Goal: Complete application form: Complete application form

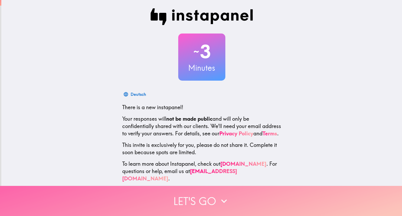
click at [222, 187] on button "Let's go" at bounding box center [201, 201] width 402 height 30
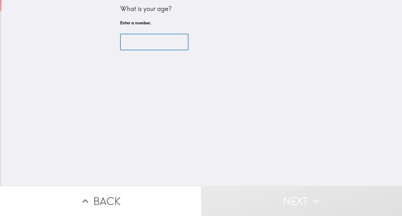
click at [160, 34] on input "number" at bounding box center [154, 42] width 68 height 16
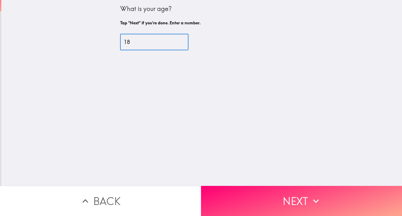
type input "18"
click at [295, 181] on div "What is your age? Tap "Next" if you're done. Enter a number. 18 ​" at bounding box center [201, 93] width 400 height 186
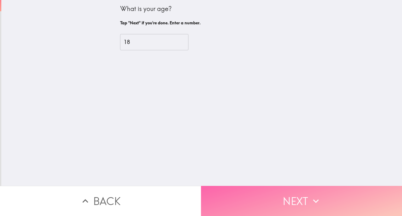
click at [299, 199] on button "Next" at bounding box center [301, 201] width 201 height 30
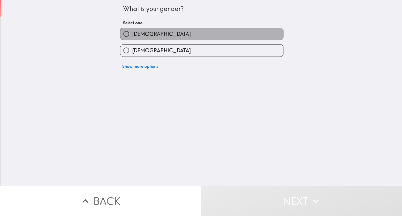
click at [212, 30] on label "[DEMOGRAPHIC_DATA]" at bounding box center [201, 34] width 163 height 12
click at [132, 30] on input "[DEMOGRAPHIC_DATA]" at bounding box center [126, 34] width 12 height 12
radio input "true"
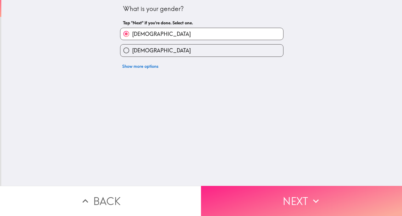
click at [235, 197] on button "Next" at bounding box center [301, 201] width 201 height 30
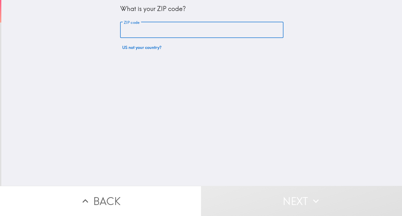
click at [209, 28] on input "ZIP code" at bounding box center [201, 30] width 163 height 16
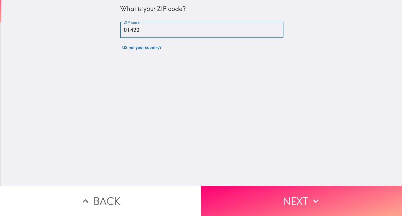
type input "01420"
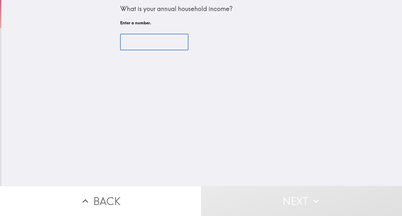
click at [159, 43] on input "number" at bounding box center [154, 42] width 68 height 16
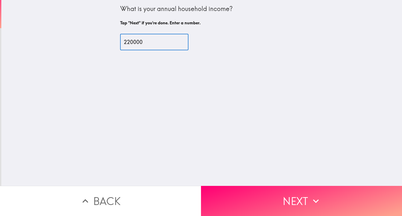
type input "220000"
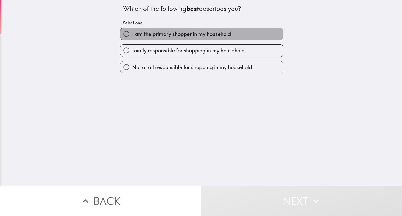
click at [154, 37] on span "I am the primary shopper in my household" at bounding box center [181, 33] width 99 height 7
click at [132, 37] on input "I am the primary shopper in my household" at bounding box center [126, 34] width 12 height 12
radio input "true"
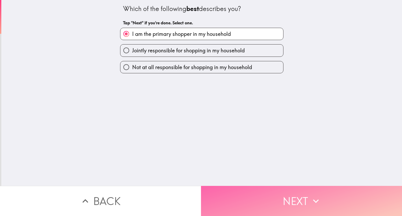
click at [253, 197] on button "Next" at bounding box center [301, 201] width 201 height 30
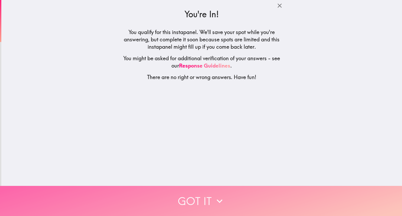
click at [253, 197] on button "Got it" at bounding box center [201, 201] width 402 height 30
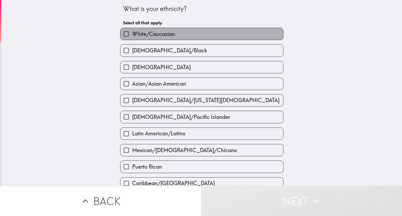
click at [228, 37] on label "White/Caucasian" at bounding box center [201, 34] width 163 height 12
click at [132, 37] on input "White/Caucasian" at bounding box center [126, 34] width 12 height 12
checkbox input "true"
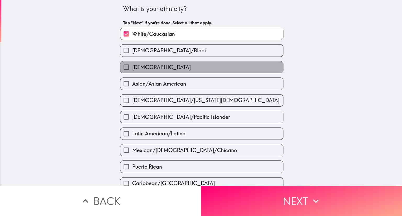
click at [230, 66] on label "[DEMOGRAPHIC_DATA]" at bounding box center [201, 67] width 163 height 12
click at [132, 66] on input "[DEMOGRAPHIC_DATA]" at bounding box center [126, 67] width 12 height 12
checkbox input "true"
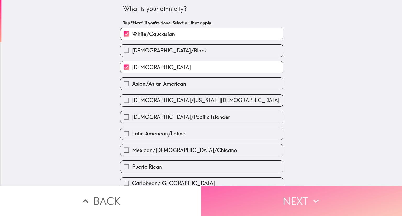
click at [245, 197] on button "Next" at bounding box center [301, 201] width 201 height 30
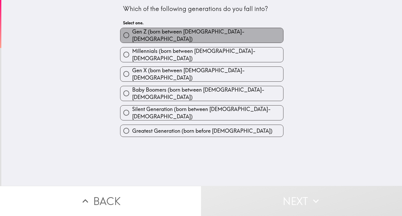
click at [236, 37] on label "Gen Z (born between [DEMOGRAPHIC_DATA]-[DEMOGRAPHIC_DATA])" at bounding box center [201, 35] width 163 height 15
click at [132, 37] on input "Gen Z (born between [DEMOGRAPHIC_DATA]-[DEMOGRAPHIC_DATA])" at bounding box center [126, 35] width 12 height 12
radio input "true"
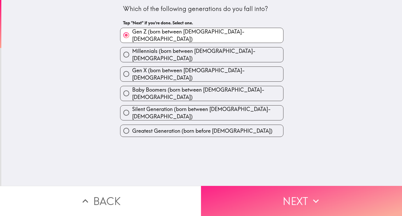
click at [245, 196] on button "Next" at bounding box center [301, 201] width 201 height 30
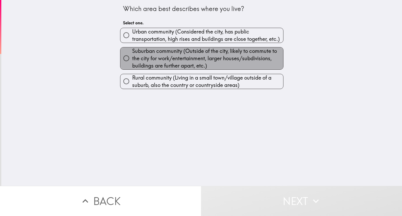
click at [232, 60] on span "Suburban community (Outside of the city, likely to commute to the city for work…" at bounding box center [207, 58] width 151 height 22
click at [132, 60] on input "Suburban community (Outside of the city, likely to commute to the city for work…" at bounding box center [126, 58] width 12 height 12
radio input "true"
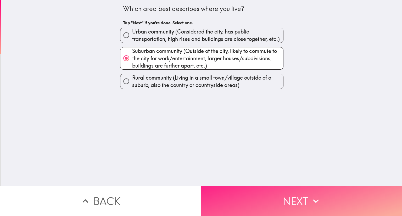
click at [257, 191] on button "Next" at bounding box center [301, 201] width 201 height 30
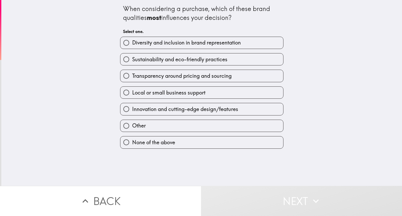
click at [249, 69] on div "Transparency around pricing and sourcing" at bounding box center [199, 73] width 167 height 16
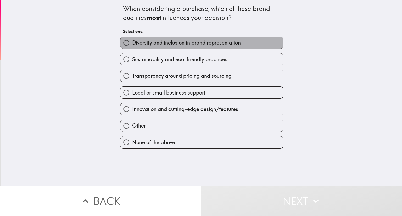
click at [244, 41] on label "Diversity and inclusion in brand representation" at bounding box center [201, 43] width 163 height 12
click at [132, 41] on input "Diversity and inclusion in brand representation" at bounding box center [126, 43] width 12 height 12
radio input "true"
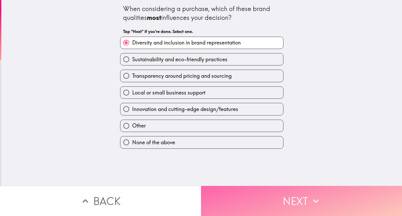
click at [243, 201] on button "Next" at bounding box center [301, 201] width 201 height 30
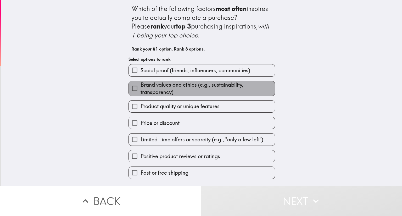
click at [237, 89] on span "Brand values and ethics (e.g., sustainability, transparency)" at bounding box center [207, 88] width 134 height 15
click at [140, 89] on input "Brand values and ethics (e.g., sustainability, transparency)" at bounding box center [135, 88] width 12 height 12
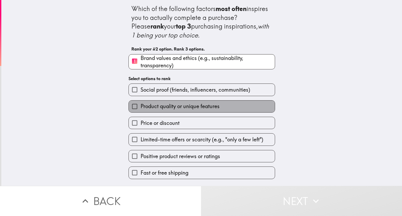
click at [184, 106] on span "Product quality or unique features" at bounding box center [179, 105] width 79 height 7
click at [140, 106] on input "Product quality or unique features" at bounding box center [135, 106] width 12 height 12
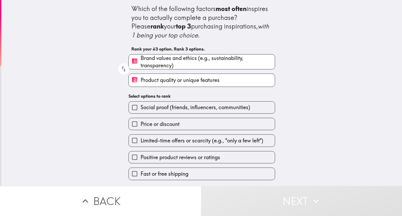
click at [184, 106] on span "Social proof (friends, influencers, communities)" at bounding box center [195, 107] width 110 height 7
click at [140, 106] on input "Social proof (friends, influencers, communities)" at bounding box center [135, 107] width 12 height 12
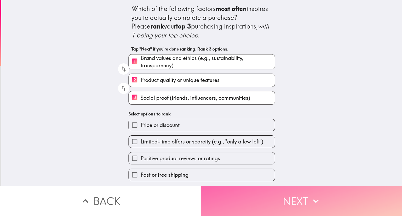
click at [235, 195] on button "Next" at bounding box center [301, 201] width 201 height 30
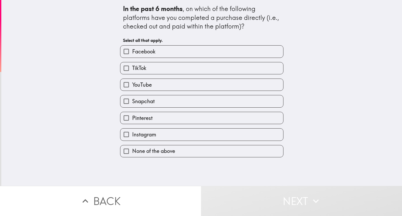
click at [241, 60] on div "TikTok" at bounding box center [199, 66] width 167 height 16
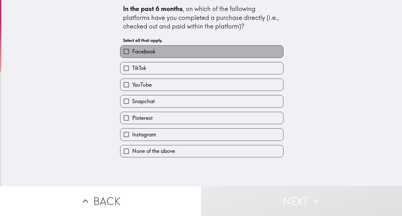
click at [235, 53] on label "Facebook" at bounding box center [201, 51] width 163 height 12
click at [132, 53] on input "Facebook" at bounding box center [126, 51] width 12 height 12
checkbox input "true"
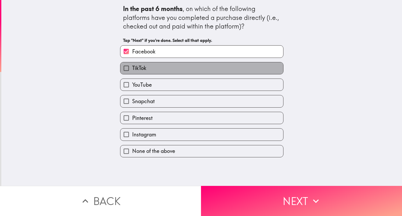
click at [236, 66] on label "TikTok" at bounding box center [201, 68] width 163 height 12
click at [132, 66] on input "TikTok" at bounding box center [126, 68] width 12 height 12
checkbox input "true"
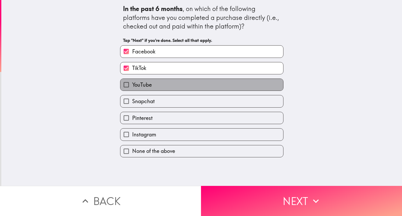
click at [235, 82] on label "YouTube" at bounding box center [201, 85] width 163 height 12
click at [132, 82] on input "YouTube" at bounding box center [126, 85] width 12 height 12
checkbox input "true"
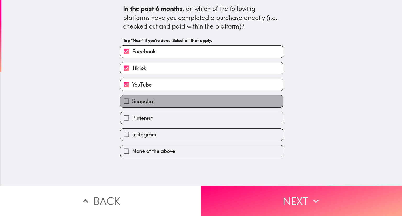
click at [235, 104] on label "Snapchat" at bounding box center [201, 101] width 163 height 12
click at [132, 104] on input "Snapchat" at bounding box center [126, 101] width 12 height 12
checkbox input "true"
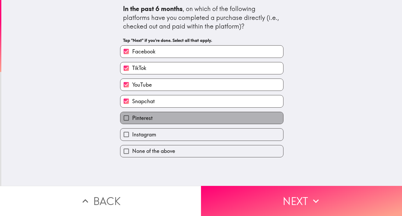
click at [237, 119] on label "Pinterest" at bounding box center [201, 118] width 163 height 12
click at [132, 119] on input "Pinterest" at bounding box center [126, 118] width 12 height 12
checkbox input "true"
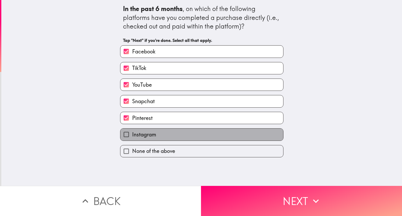
click at [240, 131] on label "Instagram" at bounding box center [201, 134] width 163 height 12
click at [132, 131] on input "Instagram" at bounding box center [126, 134] width 12 height 12
checkbox input "true"
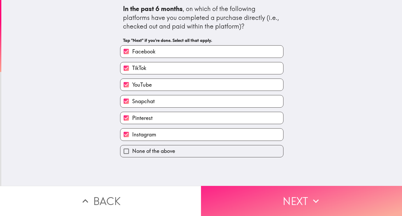
click at [258, 200] on button "Next" at bounding box center [301, 201] width 201 height 30
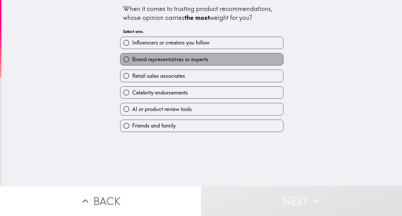
click at [250, 65] on label "Brand representatives or experts" at bounding box center [201, 59] width 163 height 12
click at [132, 65] on input "Brand representatives or experts" at bounding box center [126, 59] width 12 height 12
radio input "true"
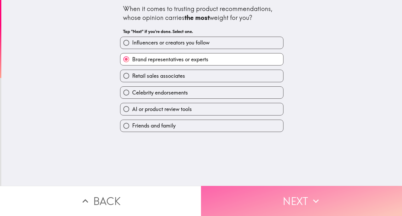
click at [248, 189] on button "Next" at bounding box center [301, 201] width 201 height 30
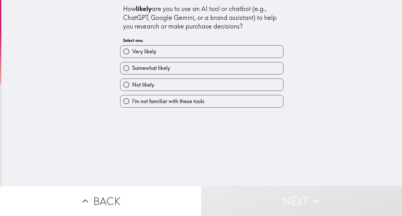
click at [226, 79] on div "Not likely" at bounding box center [201, 84] width 163 height 12
click at [213, 91] on div "I'm not familiar with these tools" at bounding box center [199, 99] width 167 height 16
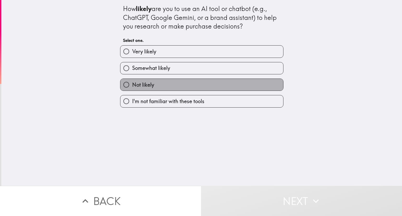
click at [206, 86] on label "Not likely" at bounding box center [201, 85] width 163 height 12
click at [132, 86] on input "Not likely" at bounding box center [126, 85] width 12 height 12
radio input "true"
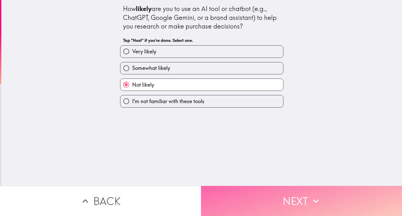
click at [248, 186] on button "Next" at bounding box center [301, 201] width 201 height 30
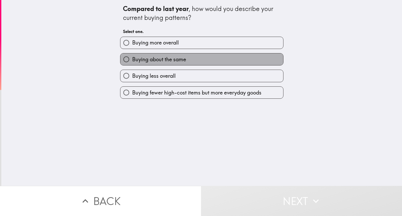
click at [220, 65] on label "Buying about the same" at bounding box center [201, 59] width 163 height 12
click at [132, 65] on input "Buying about the same" at bounding box center [126, 59] width 12 height 12
radio input "true"
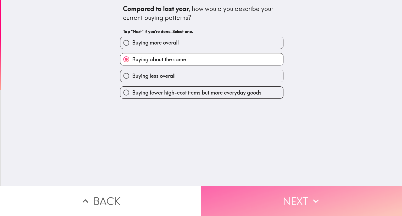
click at [267, 190] on button "Next" at bounding box center [301, 201] width 201 height 30
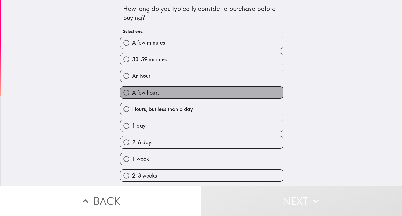
click at [227, 91] on label "A few hours" at bounding box center [201, 93] width 163 height 12
click at [132, 91] on input "A few hours" at bounding box center [126, 93] width 12 height 12
radio input "true"
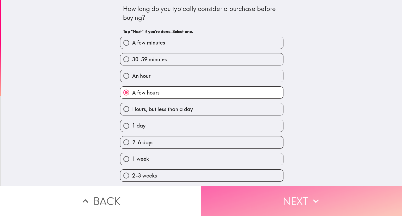
click at [265, 196] on button "Next" at bounding box center [301, 201] width 201 height 30
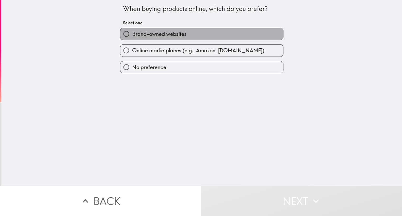
click at [199, 29] on label "Brand-owned websites" at bounding box center [201, 34] width 163 height 12
click at [132, 29] on input "Brand-owned websites" at bounding box center [126, 34] width 12 height 12
radio input "true"
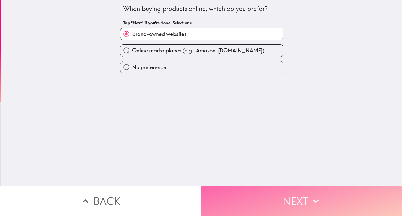
click at [261, 186] on button "Next" at bounding box center [301, 201] width 201 height 30
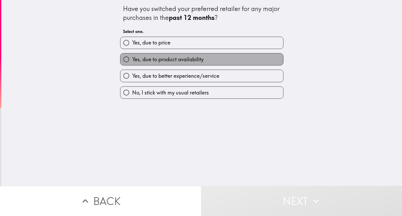
click at [260, 61] on label "Yes, due to product availability" at bounding box center [201, 59] width 163 height 12
click at [132, 61] on input "Yes, due to product availability" at bounding box center [126, 59] width 12 height 12
radio input "true"
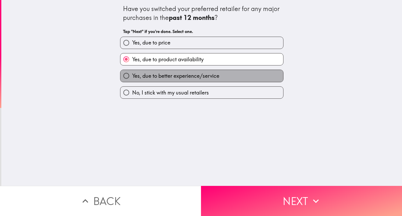
click at [261, 75] on label "Yes, due to better experience/service" at bounding box center [201, 76] width 163 height 12
click at [132, 75] on input "Yes, due to better experience/service" at bounding box center [126, 76] width 12 height 12
radio input "true"
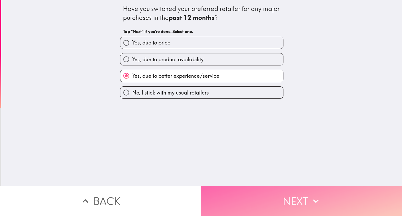
click at [266, 187] on button "Next" at bounding box center [301, 201] width 201 height 30
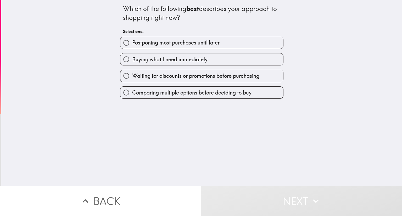
click at [238, 48] on label "Postponing most purchases until later" at bounding box center [201, 43] width 163 height 12
click at [132, 48] on input "Postponing most purchases until later" at bounding box center [126, 43] width 12 height 12
radio input "true"
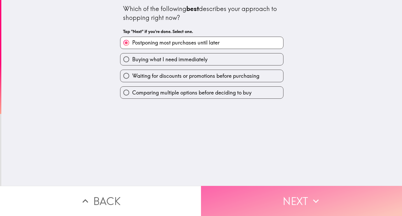
click at [257, 194] on button "Next" at bounding box center [301, 201] width 201 height 30
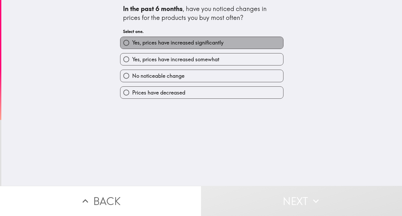
click at [250, 45] on label "Yes, prices have increased significantly" at bounding box center [201, 43] width 163 height 12
click at [132, 45] on input "Yes, prices have increased significantly" at bounding box center [126, 43] width 12 height 12
radio input "true"
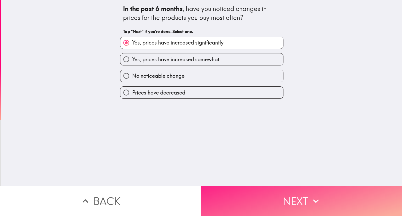
click at [251, 191] on button "Next" at bounding box center [301, 201] width 201 height 30
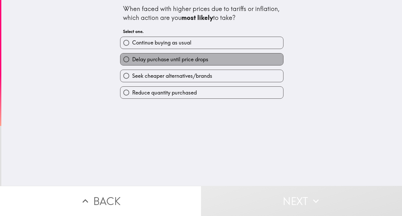
click at [247, 65] on label "Delay purchase until price drops" at bounding box center [201, 59] width 163 height 12
click at [132, 65] on input "Delay purchase until price drops" at bounding box center [126, 59] width 12 height 12
radio input "true"
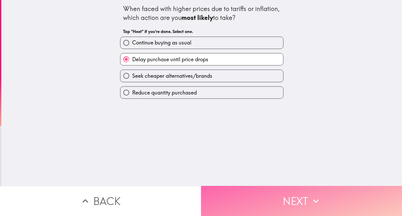
click at [260, 194] on button "Next" at bounding box center [301, 201] width 201 height 30
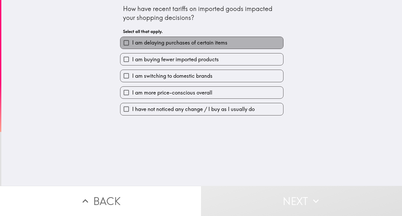
click at [251, 43] on label "I am delaying purchases of certain items" at bounding box center [201, 43] width 163 height 12
click at [132, 43] on input "I am delaying purchases of certain items" at bounding box center [126, 43] width 12 height 12
checkbox input "true"
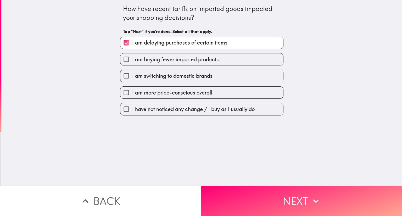
click at [267, 181] on div "How have recent tariffs on imported goods impacted your shopping decisions? Tap…" at bounding box center [201, 93] width 400 height 186
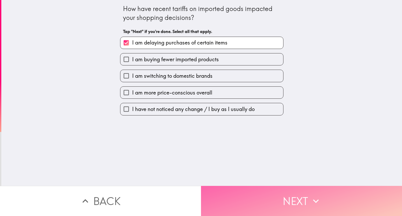
click at [267, 189] on button "Next" at bounding box center [301, 201] width 201 height 30
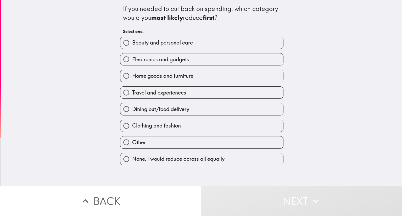
click at [247, 65] on div "Electronics and gadgets" at bounding box center [201, 59] width 163 height 12
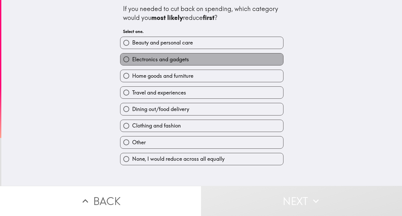
click at [244, 61] on label "Electronics and gadgets" at bounding box center [201, 59] width 163 height 12
click at [132, 61] on input "Electronics and gadgets" at bounding box center [126, 59] width 12 height 12
radio input "true"
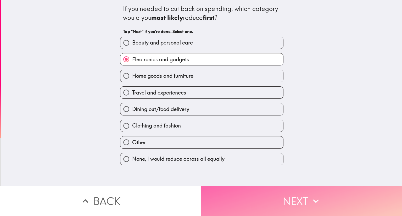
click at [266, 201] on button "Next" at bounding box center [301, 201] width 201 height 30
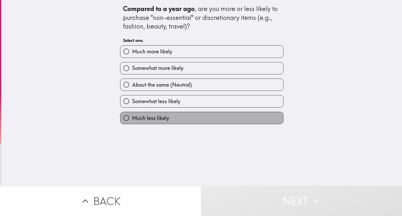
click at [225, 116] on label "Much less likely" at bounding box center [201, 118] width 163 height 12
click at [132, 116] on input "Much less likely" at bounding box center [126, 118] width 12 height 12
radio input "true"
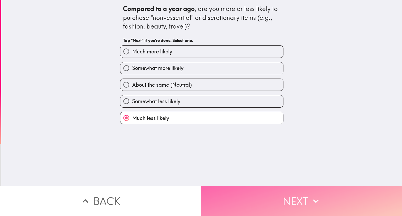
click at [245, 192] on button "Next" at bounding box center [301, 201] width 201 height 30
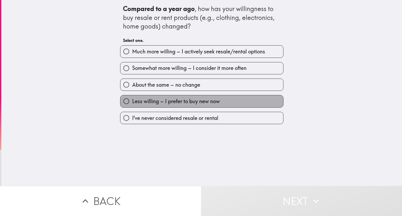
click at [239, 107] on label "Less willing – I prefer to buy new now" at bounding box center [201, 101] width 163 height 12
click at [132, 107] on input "Less willing – I prefer to buy new now" at bounding box center [126, 101] width 12 height 12
radio input "true"
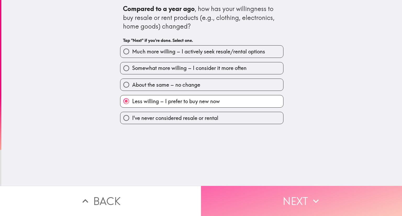
click at [248, 187] on button "Next" at bounding box center [301, 201] width 201 height 30
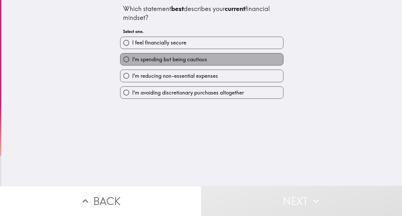
click at [249, 65] on label "I'm spending but being cautious" at bounding box center [201, 59] width 163 height 12
click at [132, 65] on input "I'm spending but being cautious" at bounding box center [126, 59] width 12 height 12
radio input "true"
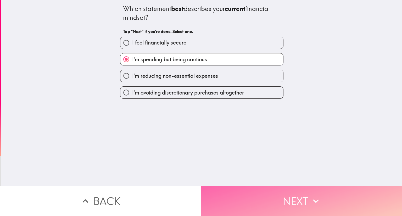
click at [248, 187] on button "Next" at bounding box center [301, 201] width 201 height 30
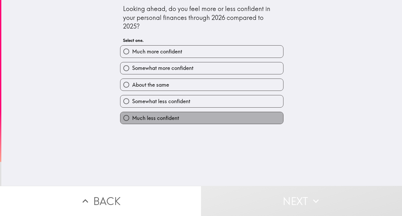
click at [253, 117] on label "Much less confident" at bounding box center [201, 118] width 163 height 12
click at [132, 117] on input "Much less confident" at bounding box center [126, 118] width 12 height 12
radio input "true"
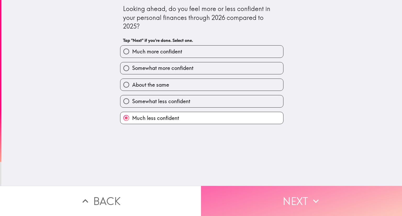
click at [261, 190] on button "Next" at bounding box center [301, 201] width 201 height 30
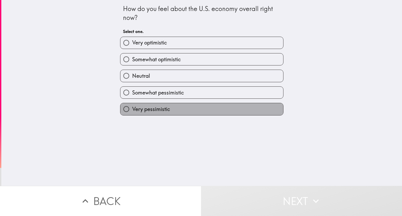
click at [244, 111] on label "Very pessimistic" at bounding box center [201, 109] width 163 height 12
click at [132, 111] on input "Very pessimistic" at bounding box center [126, 109] width 12 height 12
radio input "true"
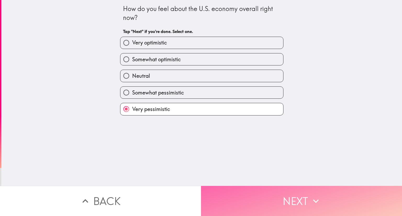
click at [258, 186] on button "Next" at bounding box center [301, 201] width 201 height 30
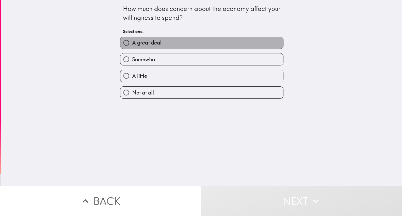
click at [254, 43] on label "A great deal" at bounding box center [201, 43] width 163 height 12
click at [132, 43] on input "A great deal" at bounding box center [126, 43] width 12 height 12
radio input "true"
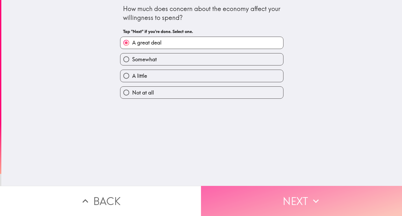
click at [250, 186] on button "Next" at bounding box center [301, 201] width 201 height 30
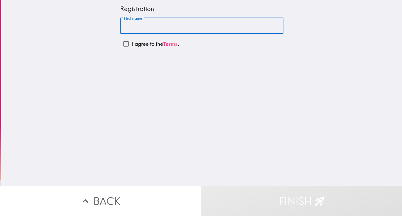
click at [214, 24] on input "First name" at bounding box center [201, 26] width 163 height 16
type input "[PERSON_NAME]"
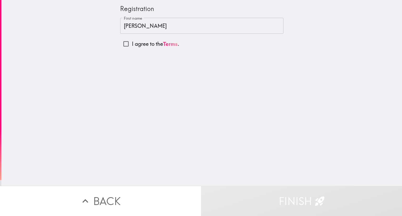
click at [156, 45] on p "I agree to the Terms ." at bounding box center [155, 43] width 47 height 7
click at [132, 45] on input "I agree to the Terms ." at bounding box center [126, 44] width 12 height 12
checkbox input "true"
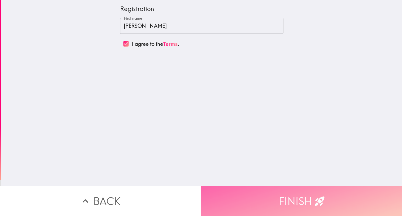
click at [240, 195] on button "Finish" at bounding box center [301, 201] width 201 height 30
